Goal: Task Accomplishment & Management: Use online tool/utility

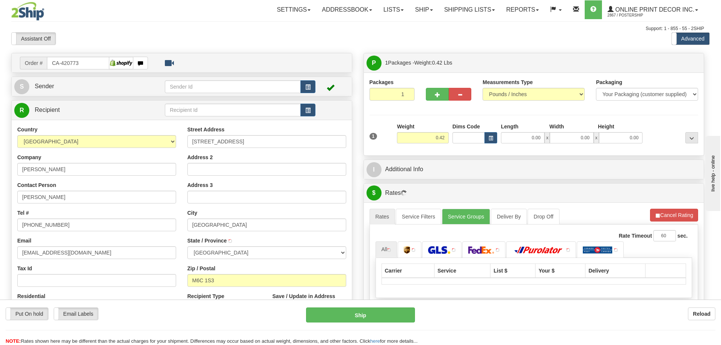
type input "YORK"
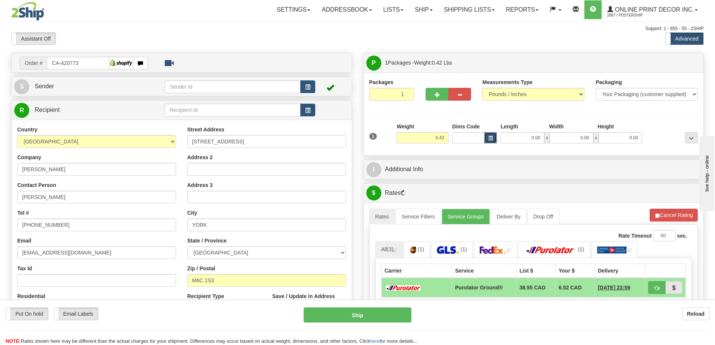
click at [489, 137] on span "button" at bounding box center [491, 138] width 5 height 4
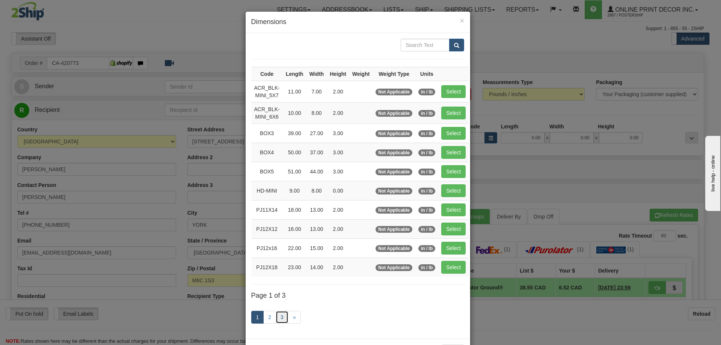
click at [282, 317] on link "3" at bounding box center [282, 317] width 13 height 13
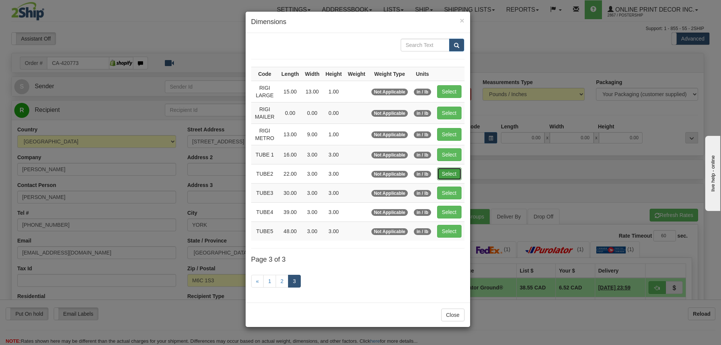
click at [449, 172] on button "Select" at bounding box center [449, 174] width 24 height 13
type input "TUBE2"
type input "22.00"
type input "3.00"
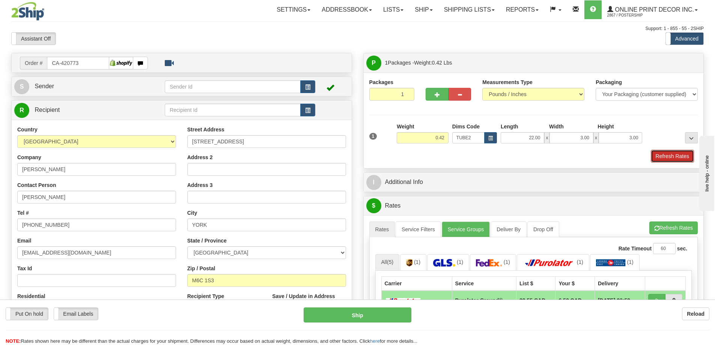
click at [664, 155] on button "Refresh Rates" at bounding box center [672, 156] width 43 height 13
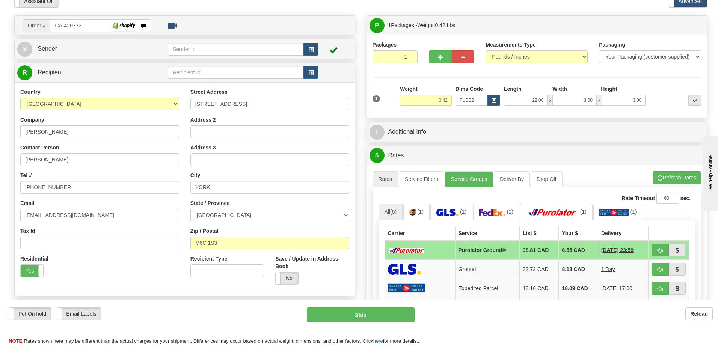
scroll to position [113, 0]
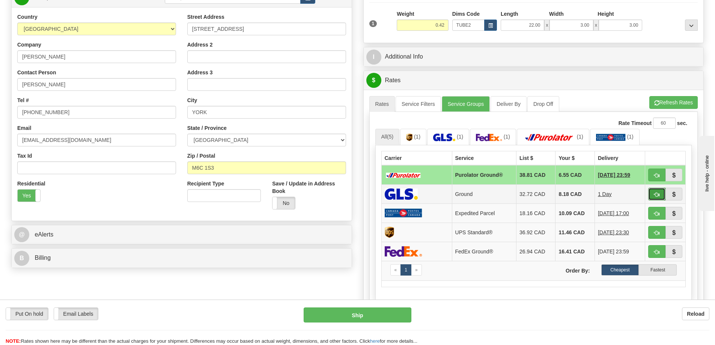
click at [654, 193] on button "button" at bounding box center [657, 194] width 17 height 13
type input "1"
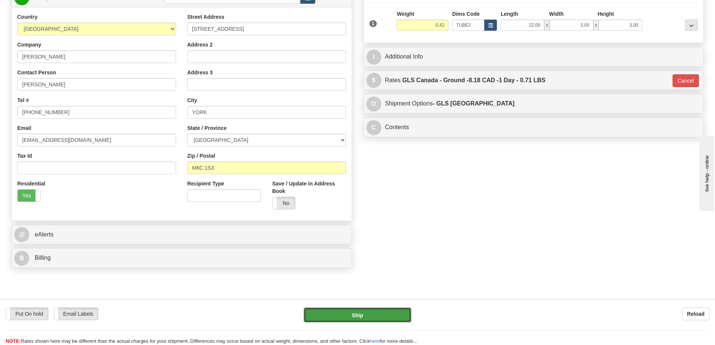
click at [390, 309] on button "Ship" at bounding box center [358, 315] width 108 height 15
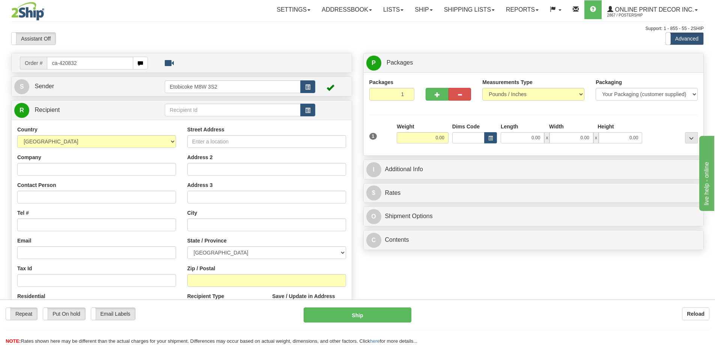
type input "ca-420832"
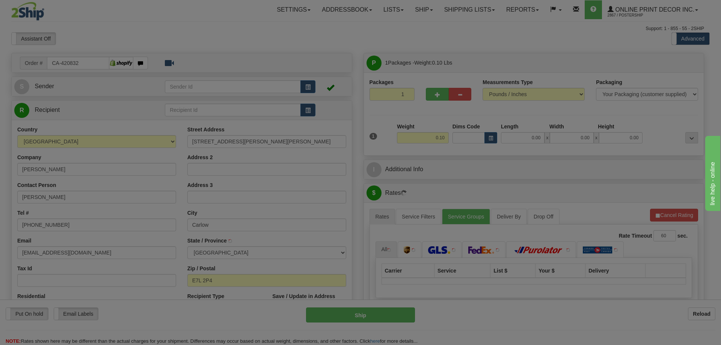
type input "CARLOW"
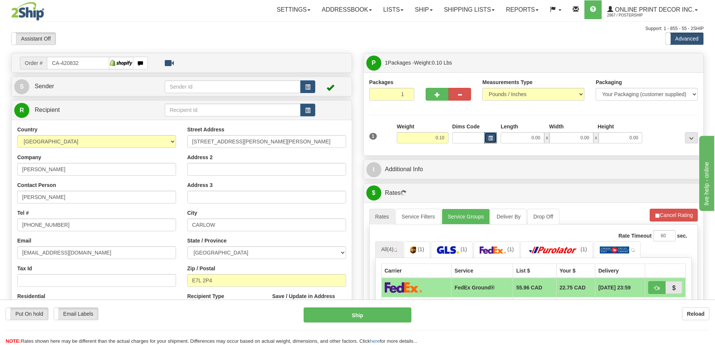
click at [495, 138] on button "button" at bounding box center [491, 137] width 13 height 11
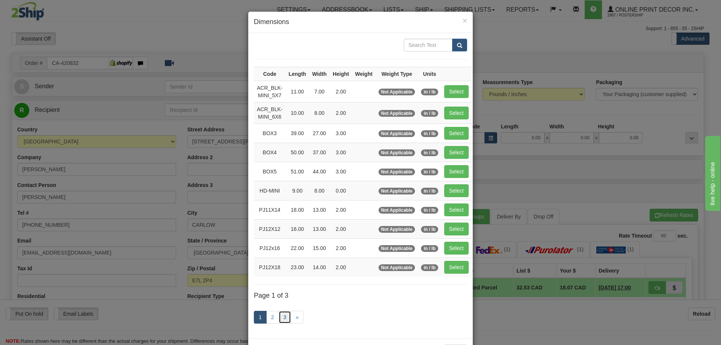
click at [281, 315] on link "3" at bounding box center [285, 317] width 13 height 13
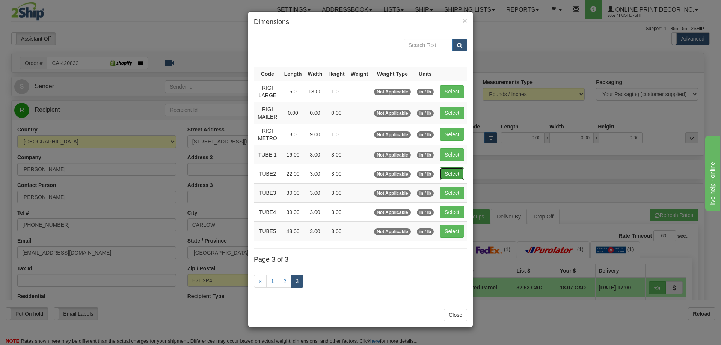
click at [453, 172] on button "Select" at bounding box center [452, 174] width 24 height 13
type input "TUBE2"
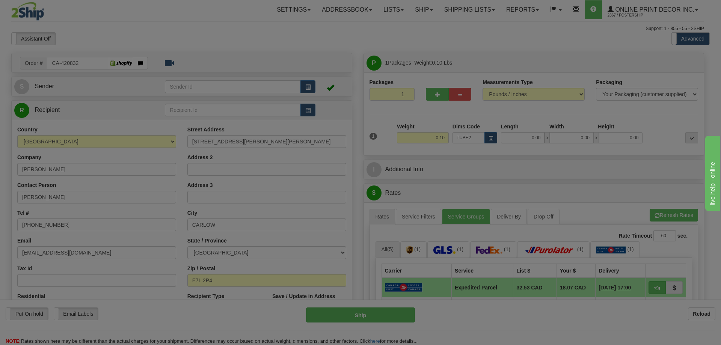
type input "22.00"
type input "3.00"
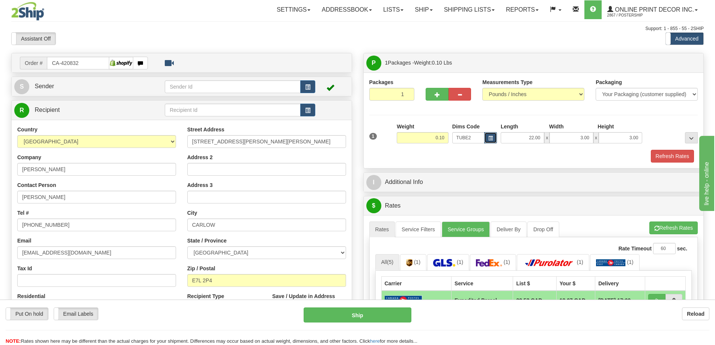
click at [489, 136] on button "button" at bounding box center [491, 137] width 13 height 11
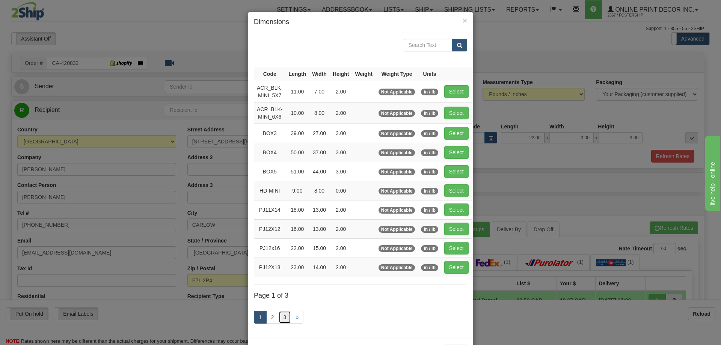
drag, startPoint x: 281, startPoint y: 314, endPoint x: 285, endPoint y: 311, distance: 4.7
click at [281, 314] on link "3" at bounding box center [285, 317] width 13 height 13
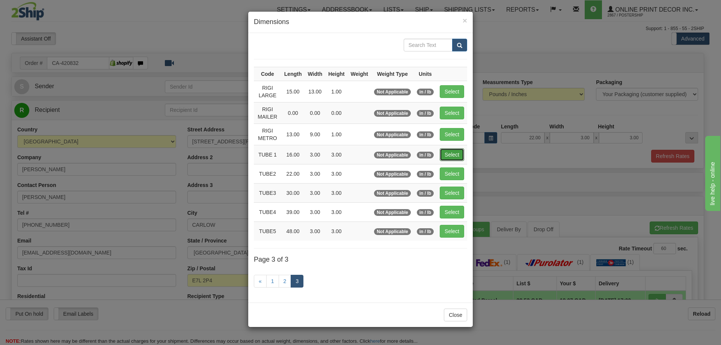
drag, startPoint x: 454, startPoint y: 150, endPoint x: 470, endPoint y: 155, distance: 16.4
click at [455, 150] on button "Select" at bounding box center [452, 154] width 24 height 13
type input "TUBE 1"
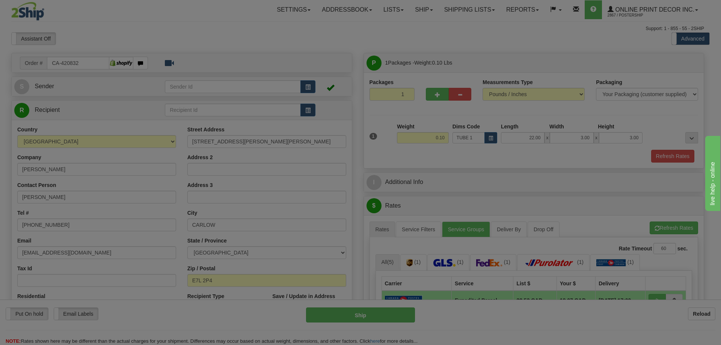
type input "16.00"
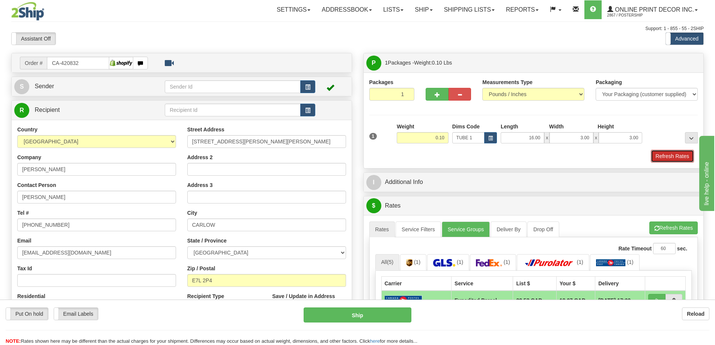
click at [665, 154] on button "Refresh Rates" at bounding box center [672, 156] width 43 height 13
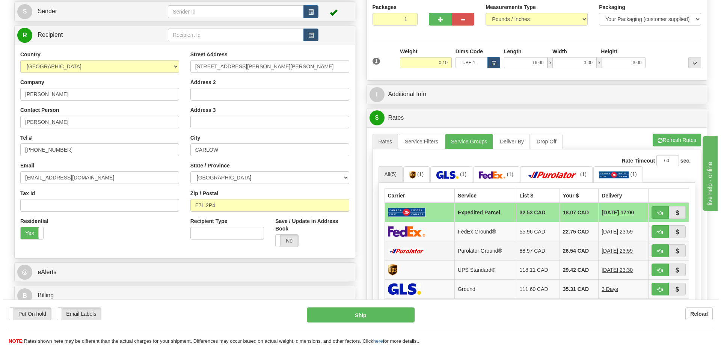
scroll to position [113, 0]
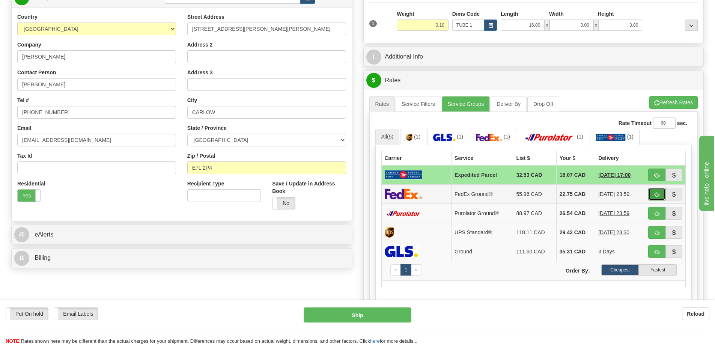
click at [658, 193] on span "button" at bounding box center [657, 194] width 5 height 5
type input "92"
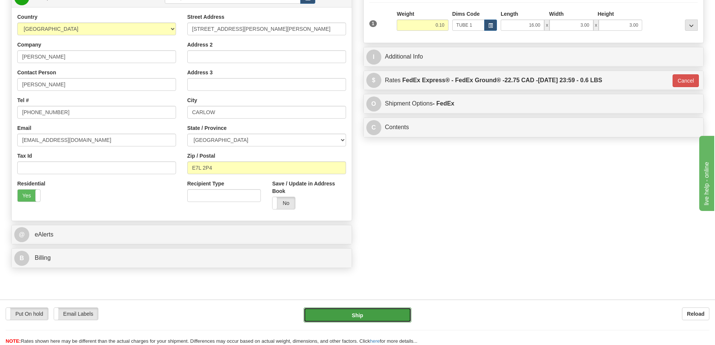
click at [400, 311] on button "Ship" at bounding box center [358, 315] width 108 height 15
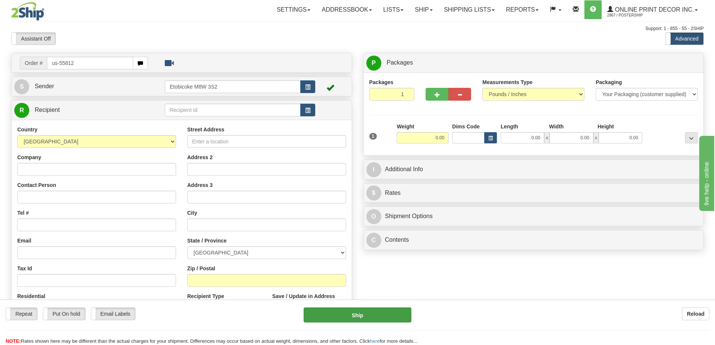
type input "us-55812"
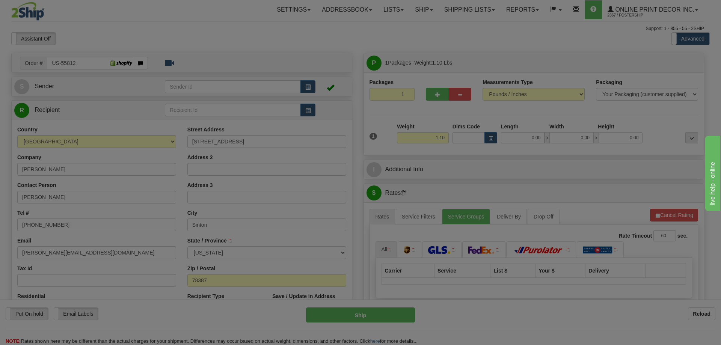
type input "SINTON"
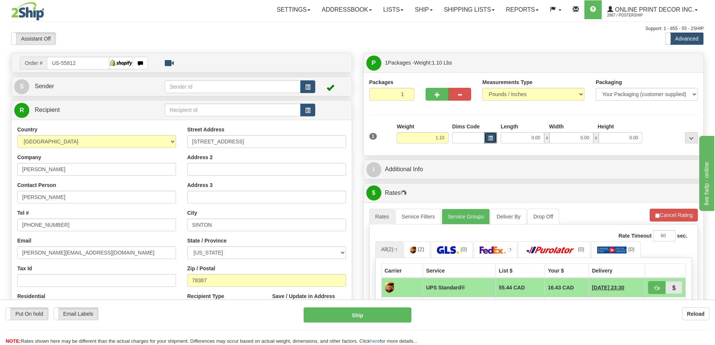
click at [493, 142] on button "button" at bounding box center [491, 137] width 13 height 11
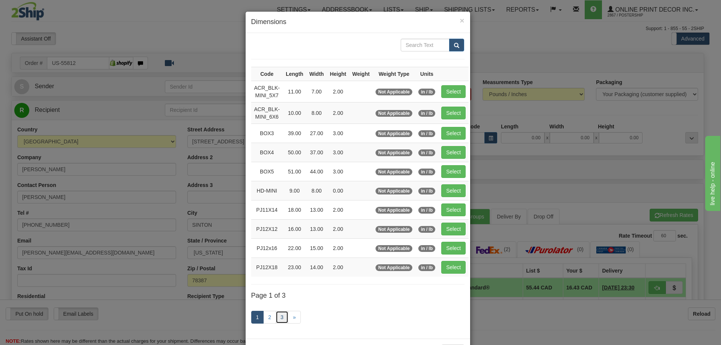
click at [284, 318] on link "3" at bounding box center [282, 317] width 13 height 13
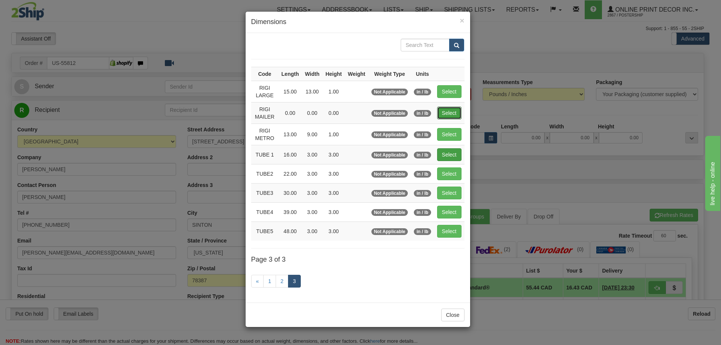
drag, startPoint x: 448, startPoint y: 107, endPoint x: 444, endPoint y: 111, distance: 5.3
click at [447, 108] on button "Select" at bounding box center [449, 113] width 24 height 13
type input "RIGI MAILER"
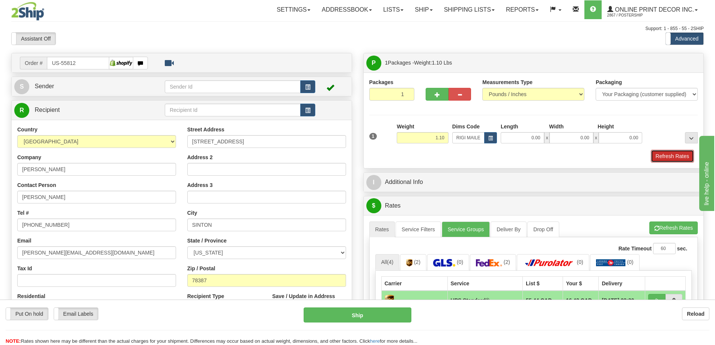
click at [656, 158] on button "Refresh Rates" at bounding box center [672, 156] width 43 height 13
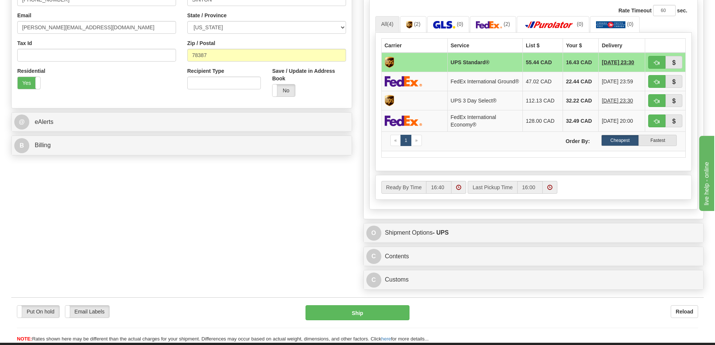
scroll to position [263, 0]
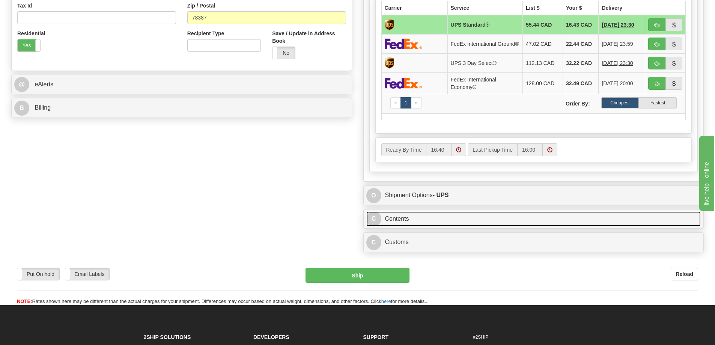
click at [531, 221] on link "C Contents" at bounding box center [534, 218] width 335 height 15
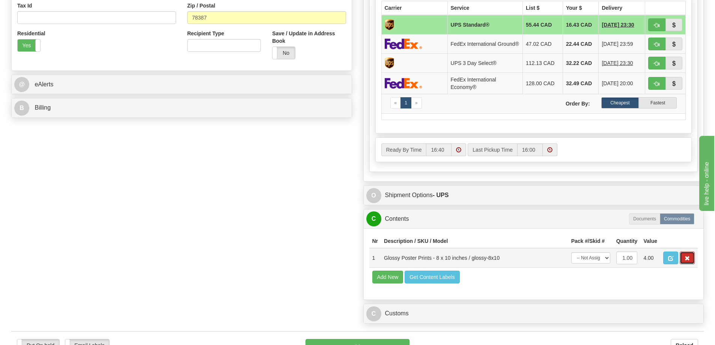
click at [691, 264] on button "button" at bounding box center [687, 258] width 15 height 13
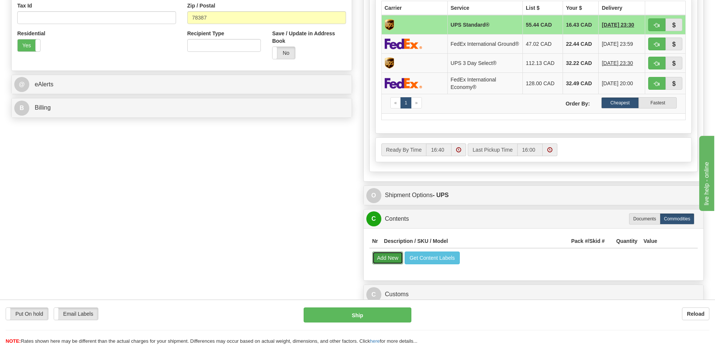
click at [388, 259] on button "Add New" at bounding box center [388, 258] width 31 height 13
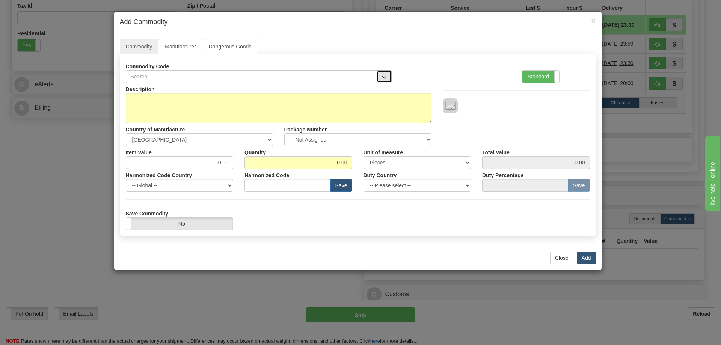
click at [387, 71] on button "button" at bounding box center [384, 76] width 15 height 13
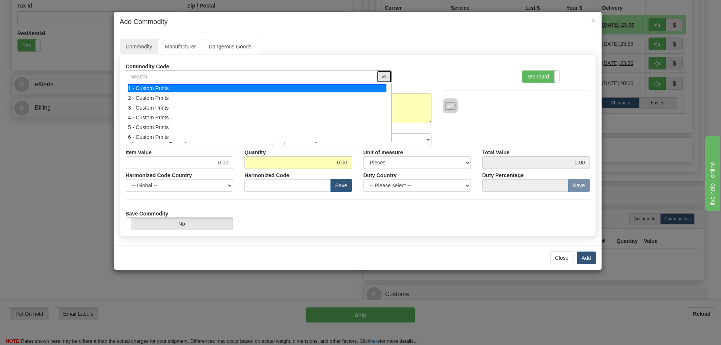
click at [375, 91] on div "1 - Custom Prints" at bounding box center [257, 88] width 259 height 8
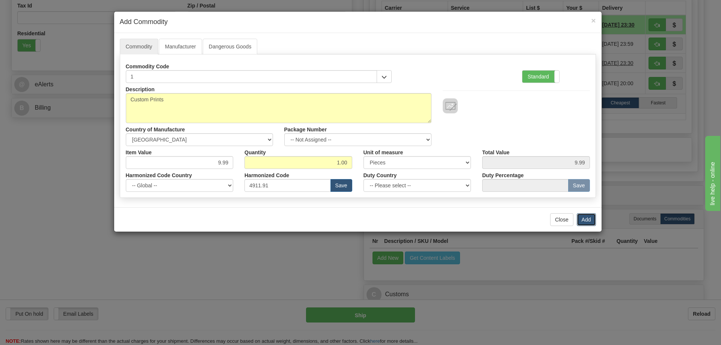
click at [587, 218] on button "Add" at bounding box center [586, 219] width 19 height 13
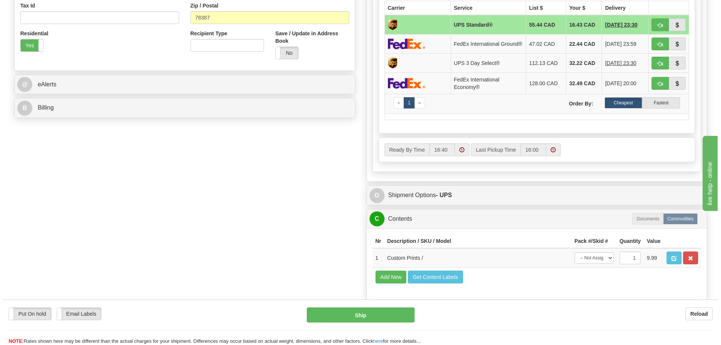
scroll to position [150, 0]
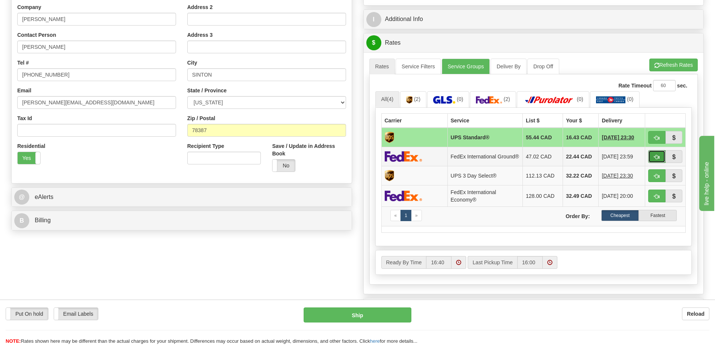
click at [657, 157] on span "button" at bounding box center [657, 157] width 5 height 5
type input "92"
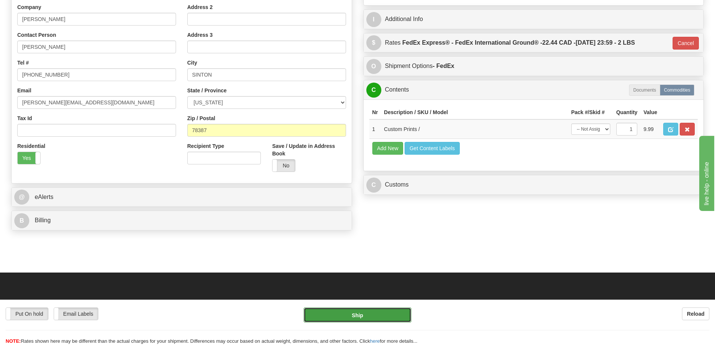
click at [374, 312] on button "Ship" at bounding box center [358, 315] width 108 height 15
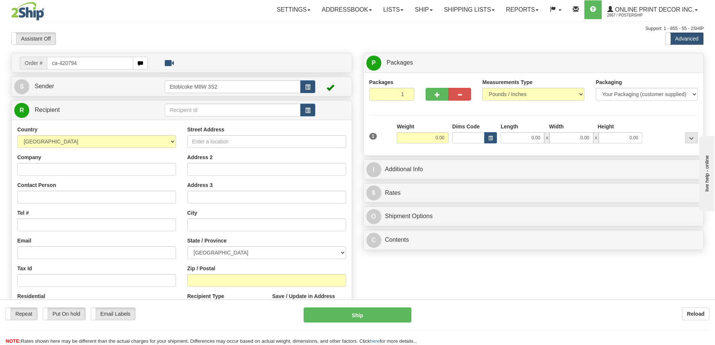
type input "ca-420794"
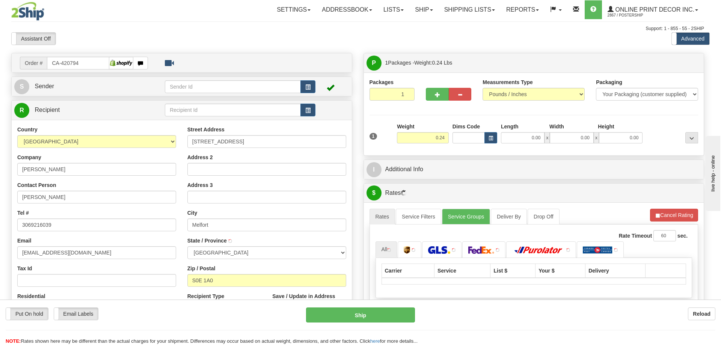
type input "MELFORT"
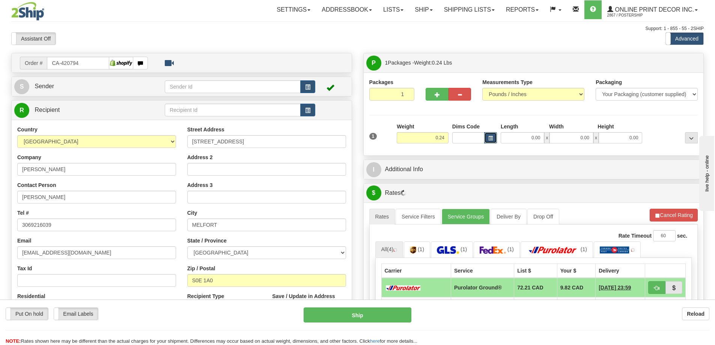
click at [491, 134] on button "button" at bounding box center [491, 137] width 13 height 11
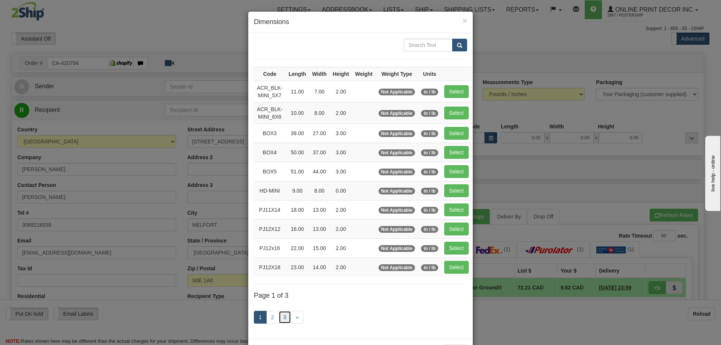
click at [281, 313] on link "3" at bounding box center [285, 317] width 13 height 13
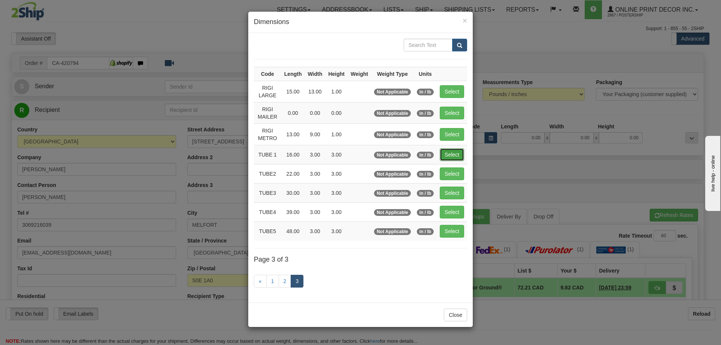
click at [454, 155] on button "Select" at bounding box center [452, 154] width 24 height 13
type input "TUBE 1"
type input "16.00"
type input "3.00"
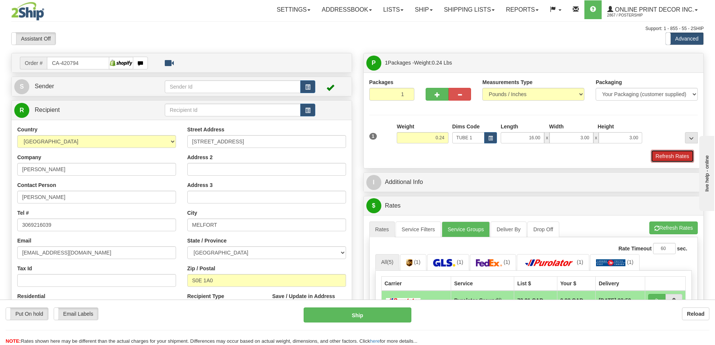
click at [680, 155] on button "Refresh Rates" at bounding box center [672, 156] width 43 height 13
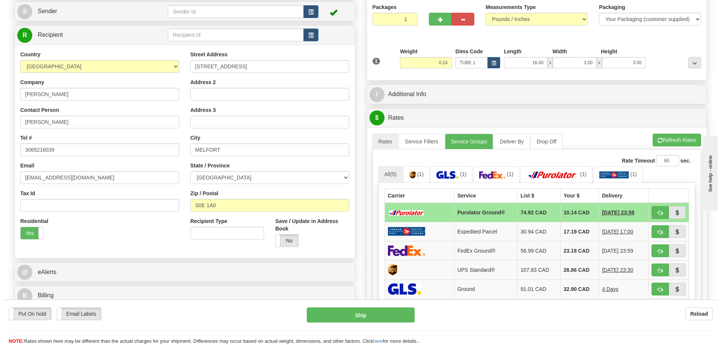
scroll to position [113, 0]
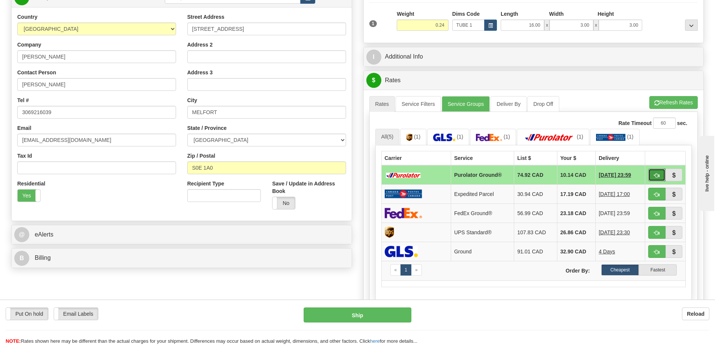
click at [657, 174] on span "button" at bounding box center [657, 175] width 5 height 5
type input "260"
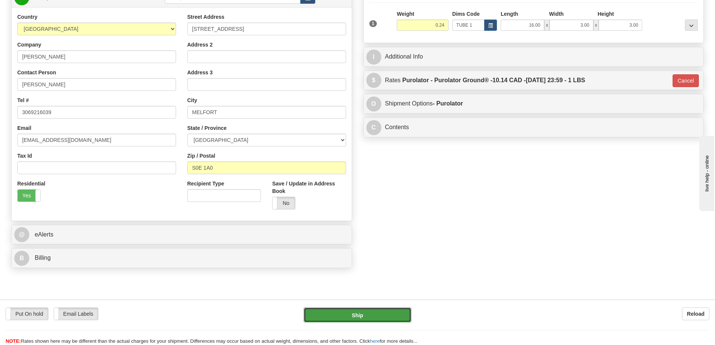
click at [380, 311] on button "Ship" at bounding box center [358, 315] width 108 height 15
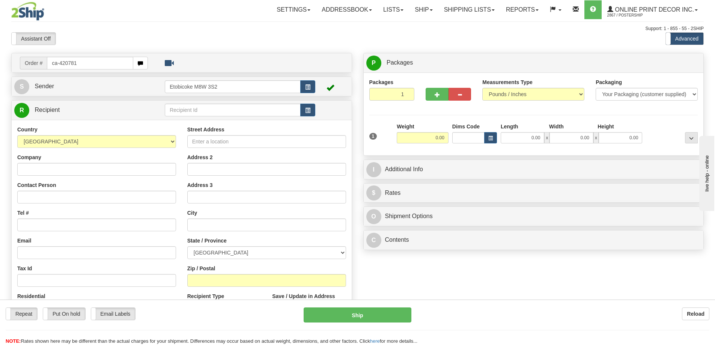
type input "ca-420781"
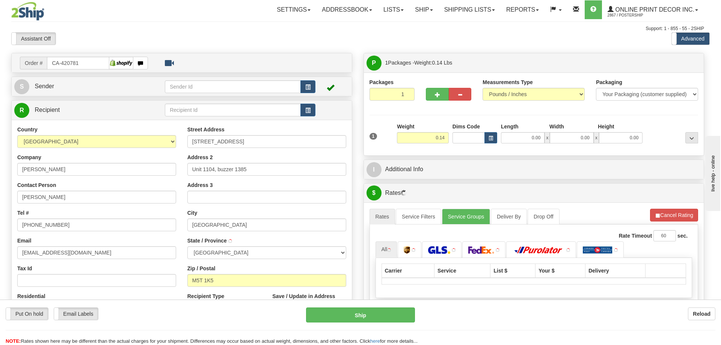
type input "TORONTO"
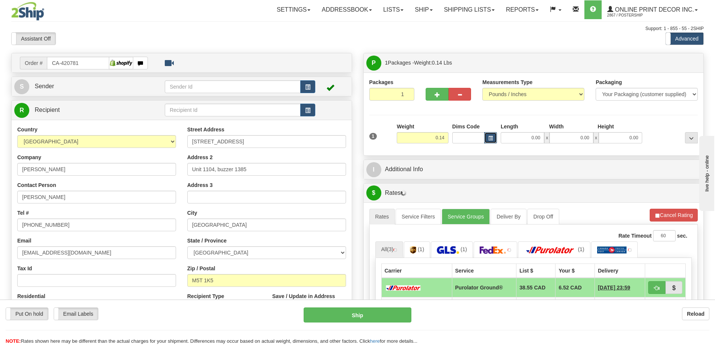
click at [490, 138] on span "button" at bounding box center [491, 138] width 5 height 4
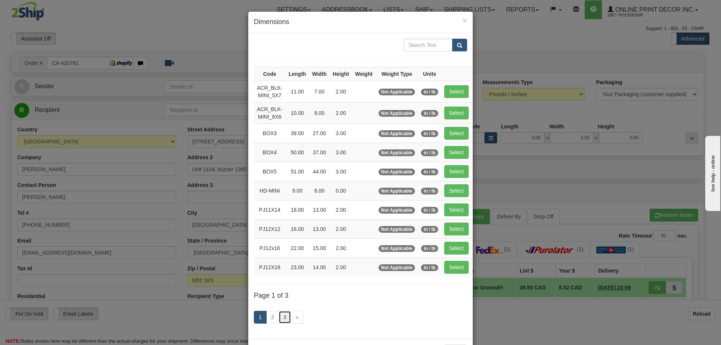
click at [281, 320] on link "3" at bounding box center [285, 317] width 13 height 13
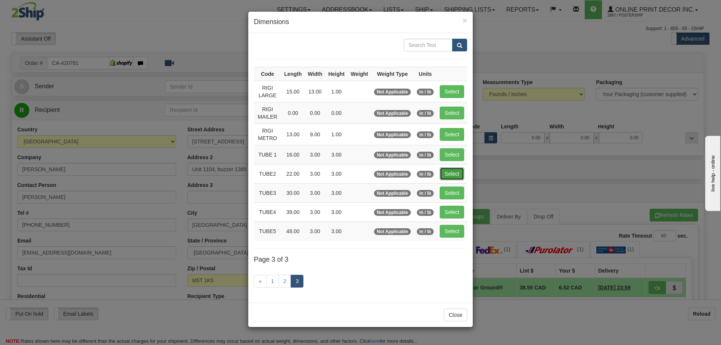
click at [452, 172] on button "Select" at bounding box center [452, 174] width 24 height 13
type input "TUBE2"
type input "22.00"
type input "3.00"
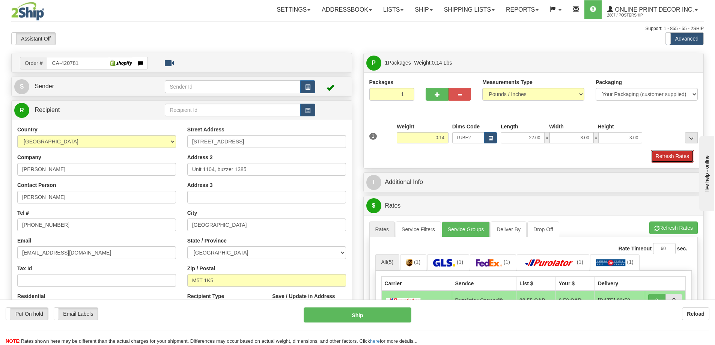
click at [684, 158] on button "Refresh Rates" at bounding box center [672, 156] width 43 height 13
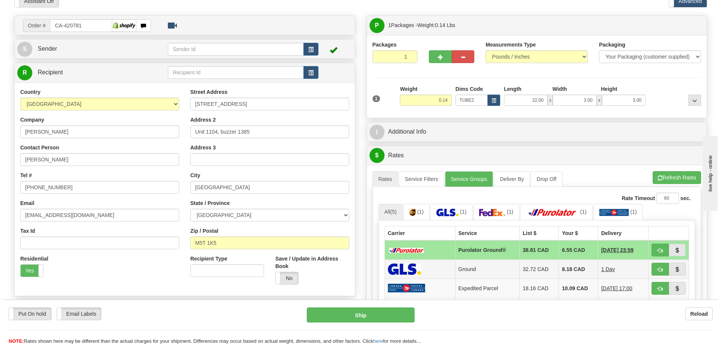
scroll to position [75, 0]
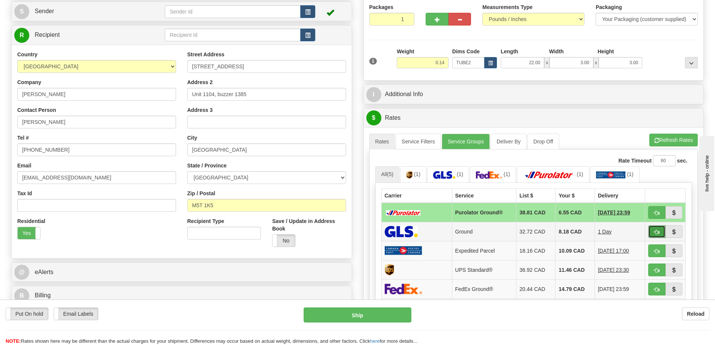
click at [655, 231] on span "button" at bounding box center [657, 232] width 5 height 5
type input "1"
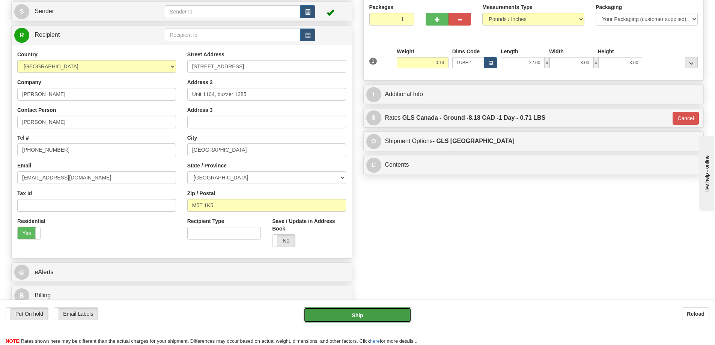
click at [385, 319] on button "Ship" at bounding box center [358, 315] width 108 height 15
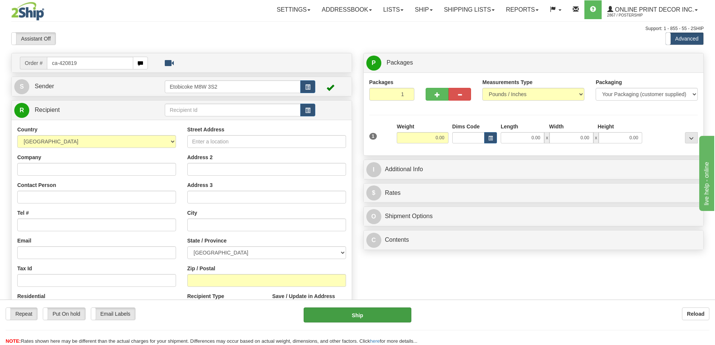
type input "ca-420819"
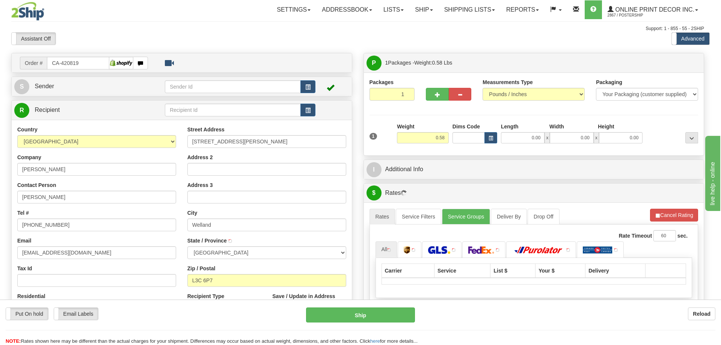
type input "WELLAND"
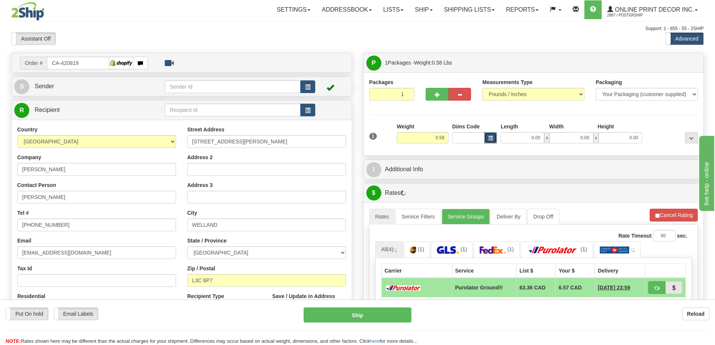
click at [492, 140] on span "button" at bounding box center [491, 138] width 5 height 4
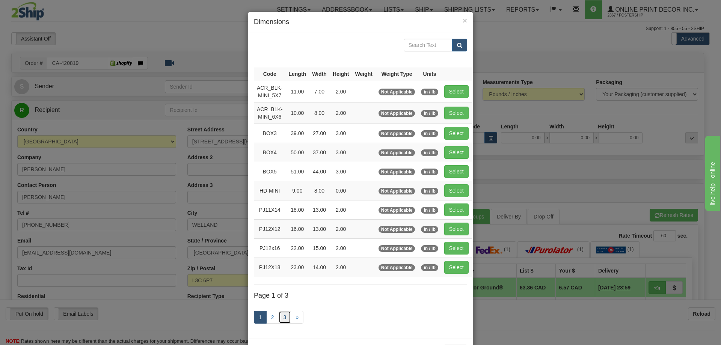
click at [282, 315] on link "3" at bounding box center [285, 317] width 13 height 13
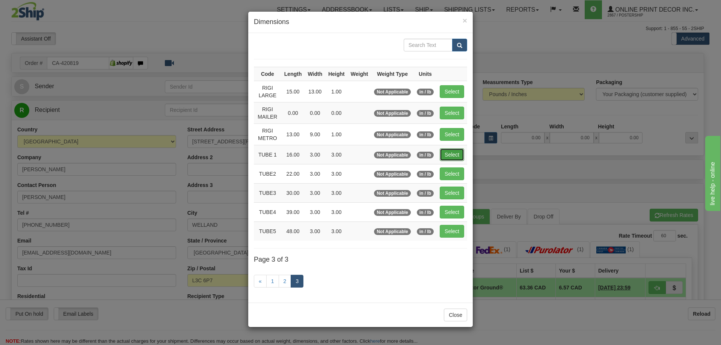
click at [449, 152] on button "Select" at bounding box center [452, 154] width 24 height 13
type input "TUBE 1"
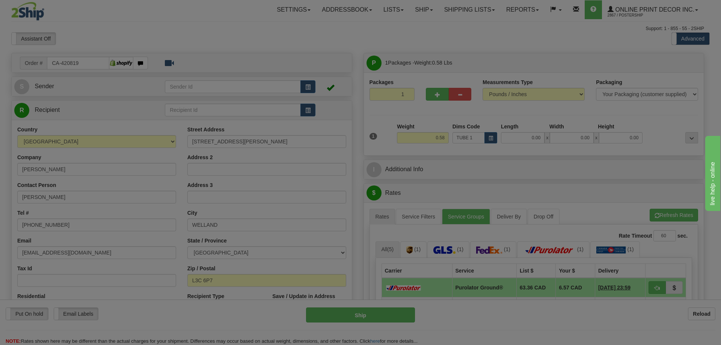
type input "16.00"
type input "3.00"
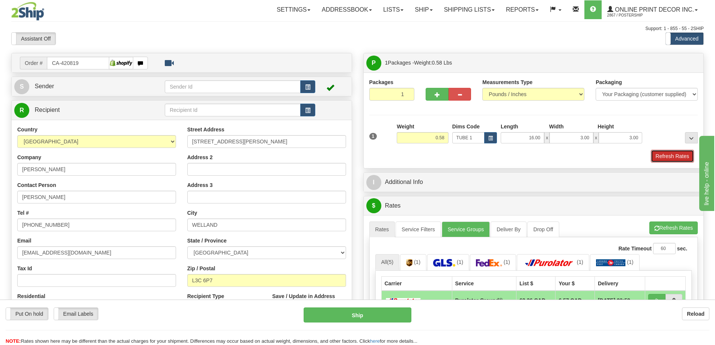
click at [667, 157] on button "Refresh Rates" at bounding box center [672, 156] width 43 height 13
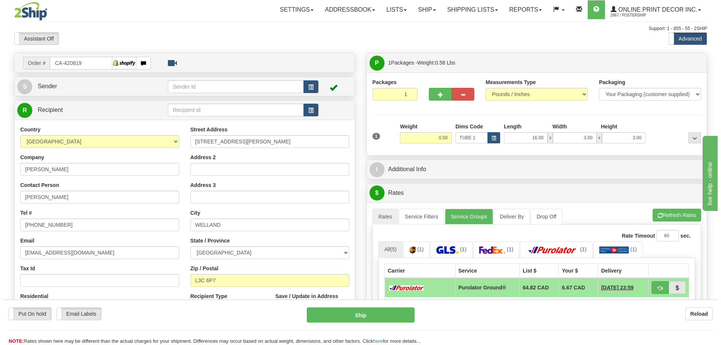
scroll to position [75, 0]
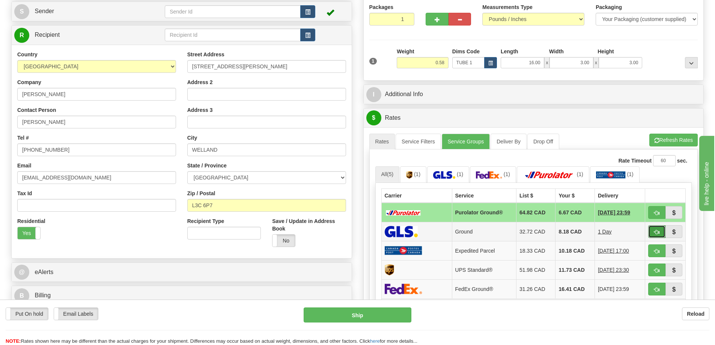
click at [658, 231] on span "button" at bounding box center [657, 232] width 5 height 5
type input "1"
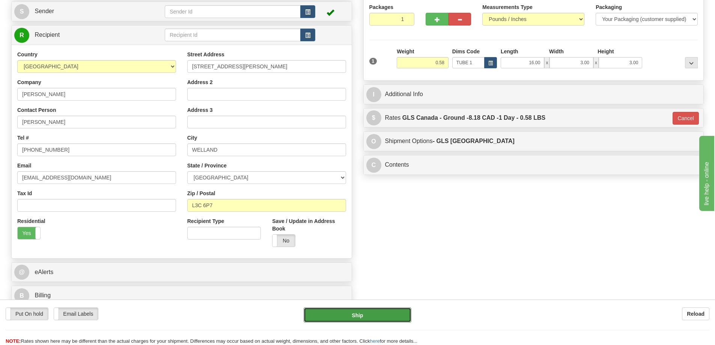
click at [384, 320] on button "Ship" at bounding box center [358, 315] width 108 height 15
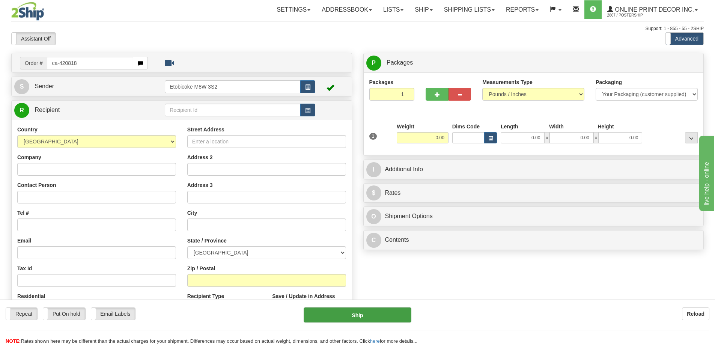
type input "ca-420818"
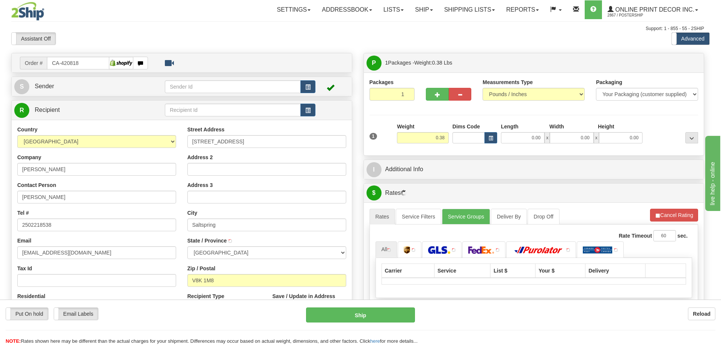
type input "[GEOGRAPHIC_DATA]"
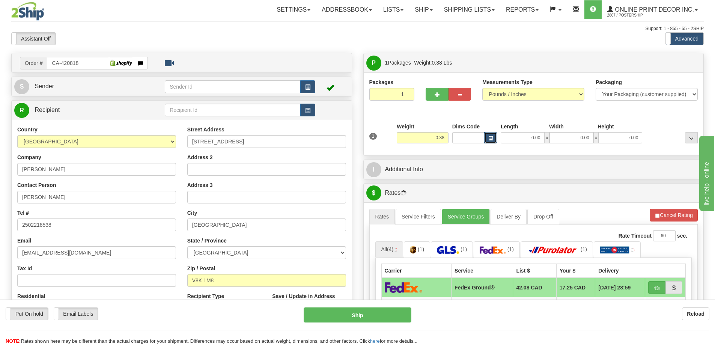
click at [491, 137] on span "button" at bounding box center [491, 138] width 5 height 4
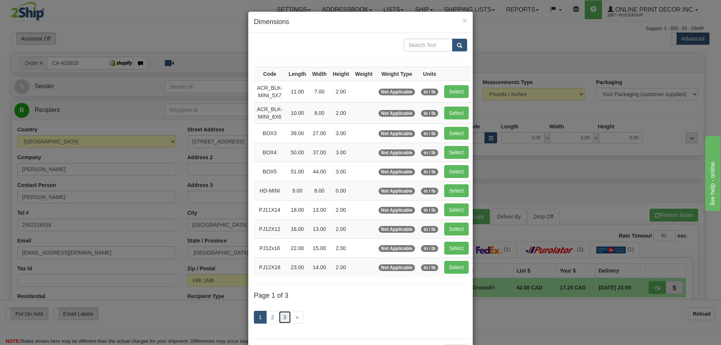
click at [280, 314] on link "3" at bounding box center [285, 317] width 13 height 13
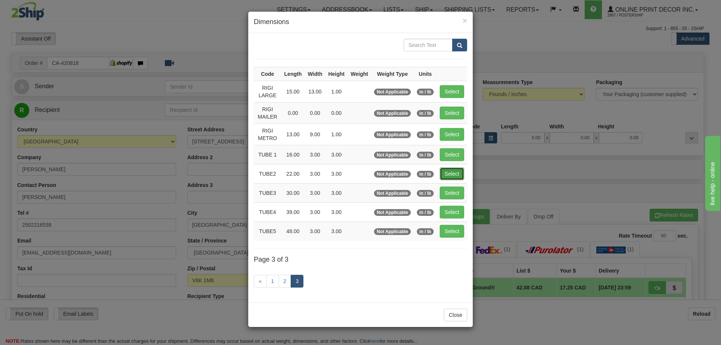
click at [451, 172] on button "Select" at bounding box center [452, 174] width 24 height 13
type input "TUBE2"
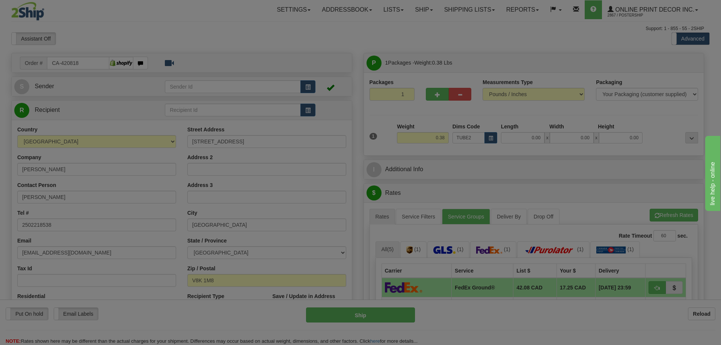
type input "22.00"
type input "3.00"
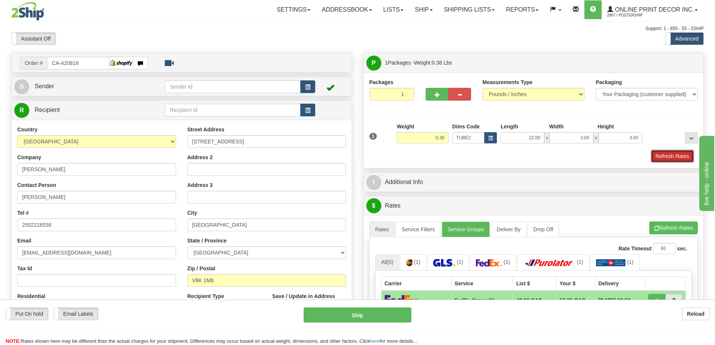
click at [668, 154] on button "Refresh Rates" at bounding box center [672, 156] width 43 height 13
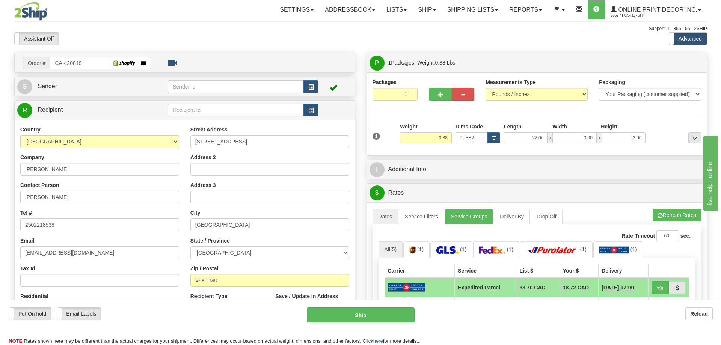
scroll to position [75, 0]
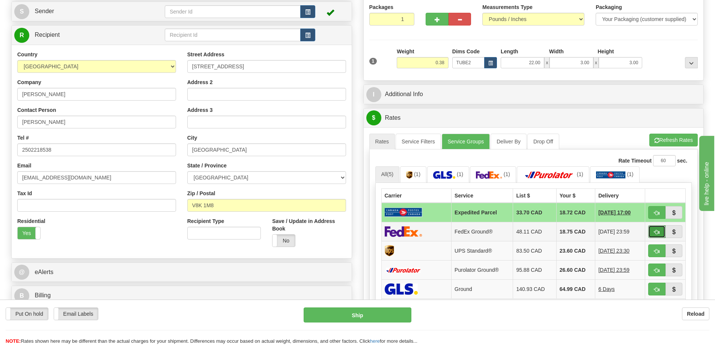
click at [660, 228] on button "button" at bounding box center [657, 231] width 17 height 13
type input "92"
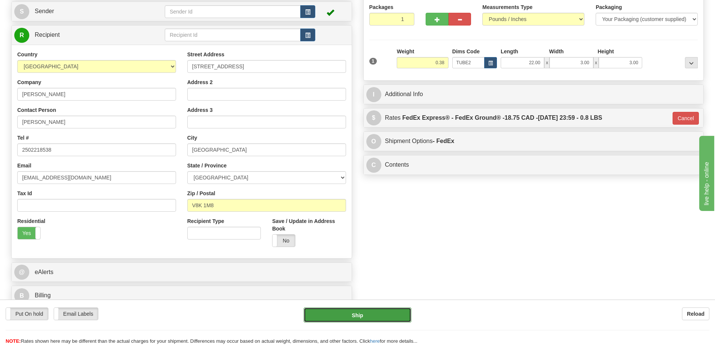
click at [396, 315] on button "Ship" at bounding box center [358, 315] width 108 height 15
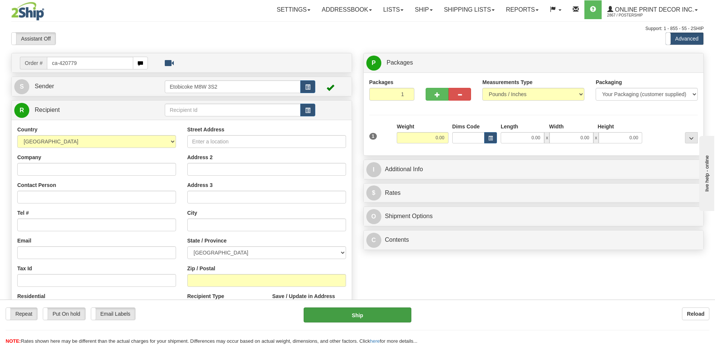
type input "ca-420779"
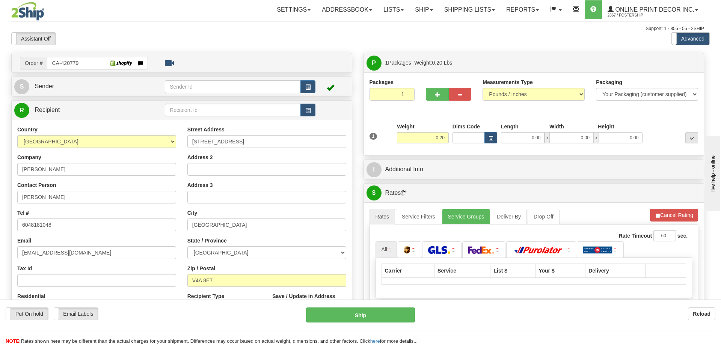
type input "SURREY"
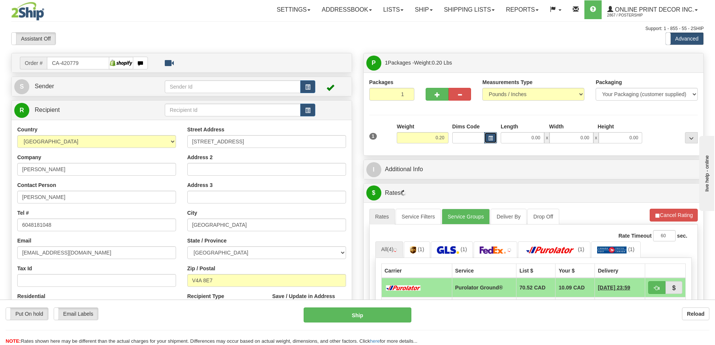
click at [491, 136] on button "button" at bounding box center [491, 137] width 13 height 11
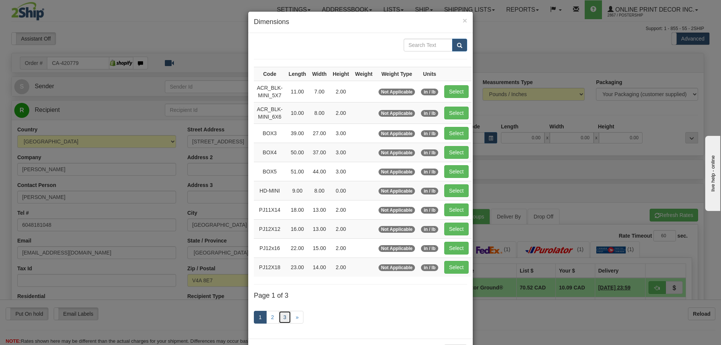
click at [281, 317] on link "3" at bounding box center [285, 317] width 13 height 13
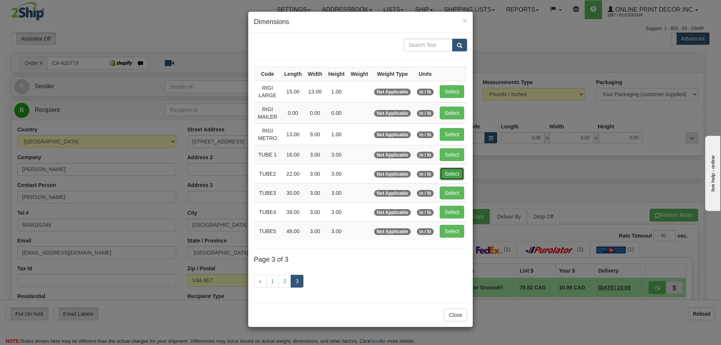
click at [455, 171] on button "Select" at bounding box center [452, 174] width 24 height 13
type input "TUBE2"
type input "22.00"
type input "3.00"
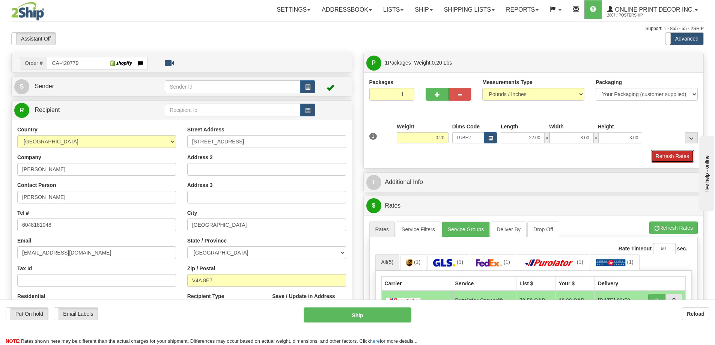
click at [675, 157] on button "Refresh Rates" at bounding box center [672, 156] width 43 height 13
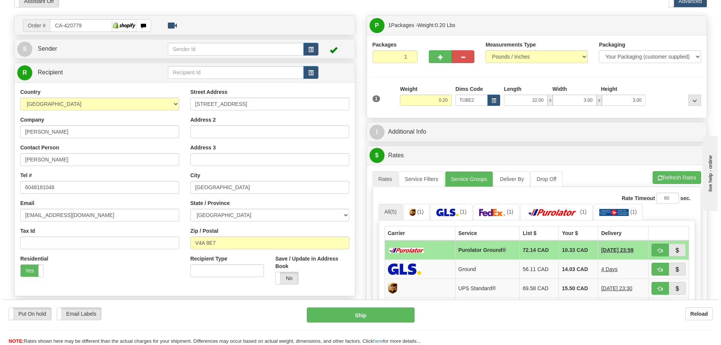
scroll to position [75, 0]
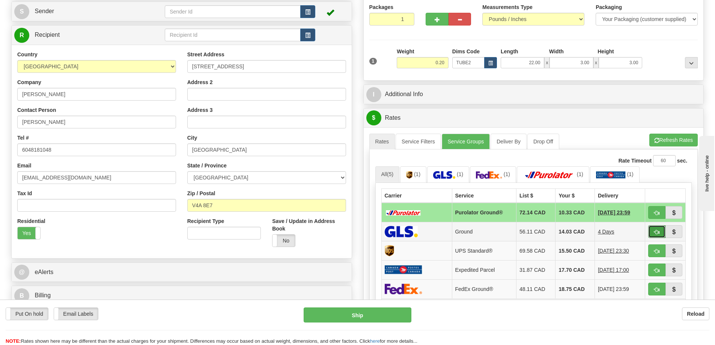
click at [657, 230] on button "button" at bounding box center [657, 231] width 17 height 13
type input "1"
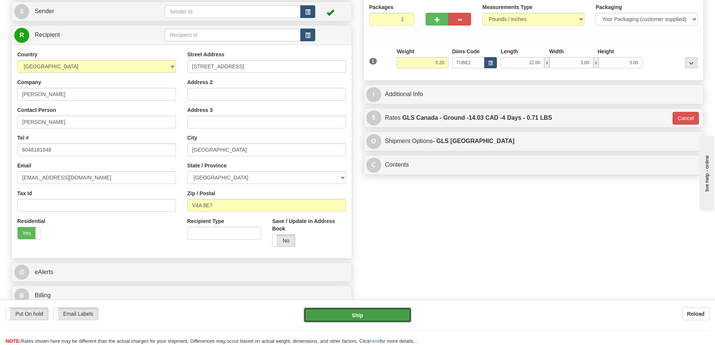
click at [397, 313] on button "Ship" at bounding box center [358, 315] width 108 height 15
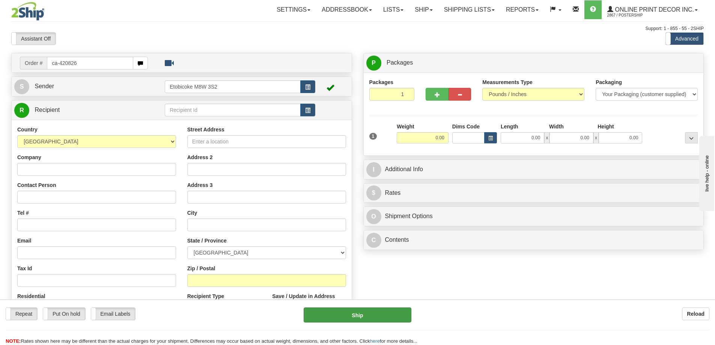
type input "ca-420826"
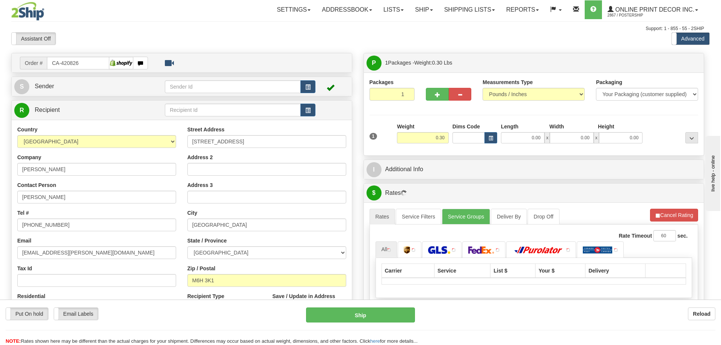
type input "[GEOGRAPHIC_DATA]"
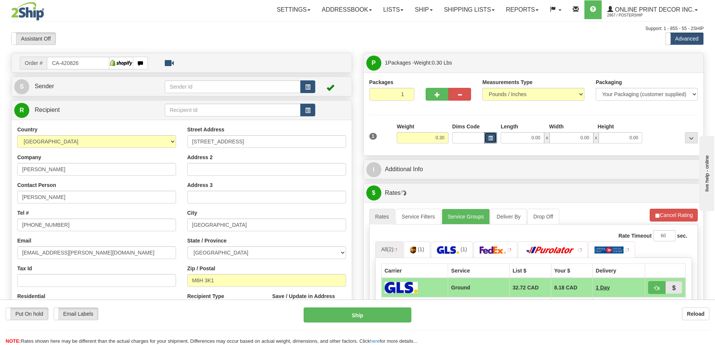
click at [492, 137] on span "button" at bounding box center [491, 138] width 5 height 4
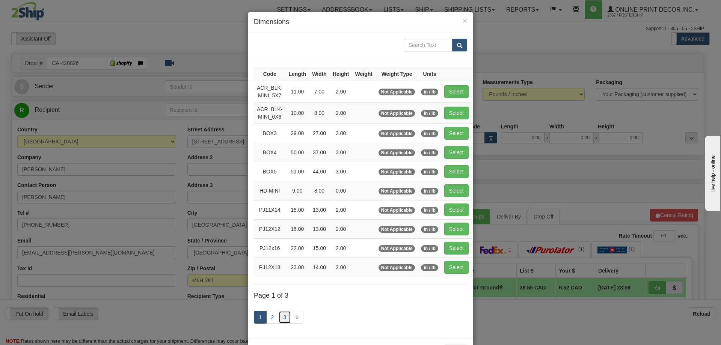
click at [284, 319] on link "3" at bounding box center [285, 317] width 13 height 13
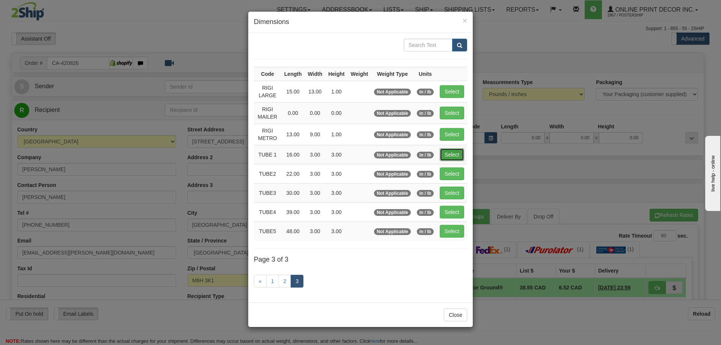
click at [452, 153] on button "Select" at bounding box center [452, 154] width 24 height 13
type input "TUBE 1"
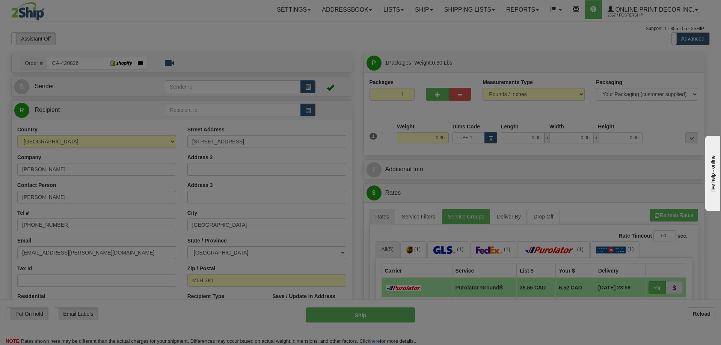
type input "16.00"
type input "3.00"
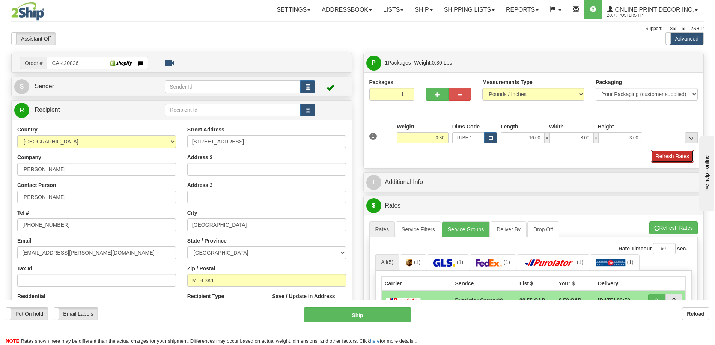
click at [665, 156] on button "Refresh Rates" at bounding box center [672, 156] width 43 height 13
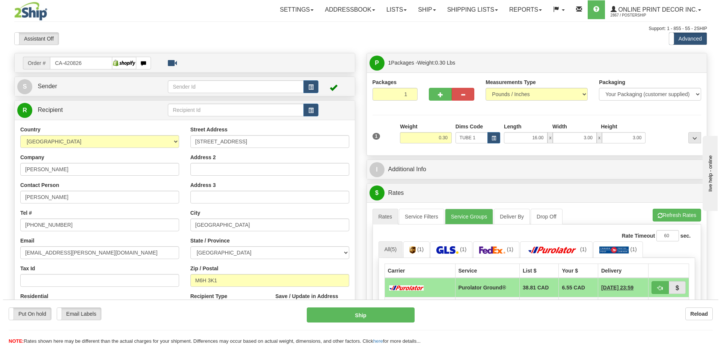
scroll to position [75, 0]
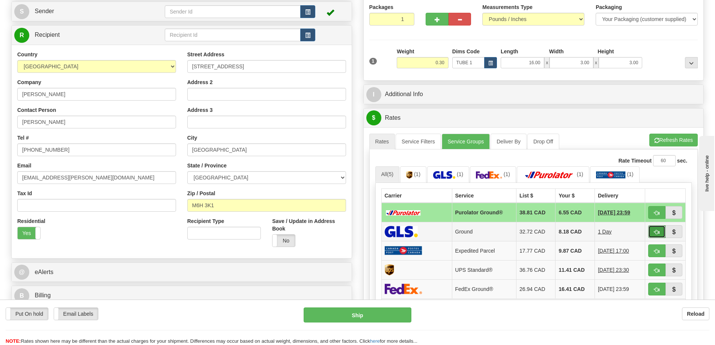
click at [653, 231] on button "button" at bounding box center [657, 231] width 17 height 13
type input "1"
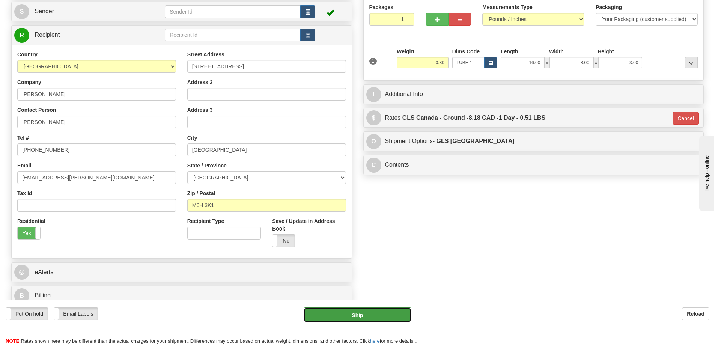
click at [398, 316] on button "Ship" at bounding box center [358, 315] width 108 height 15
